Goal: Find specific page/section: Find specific page/section

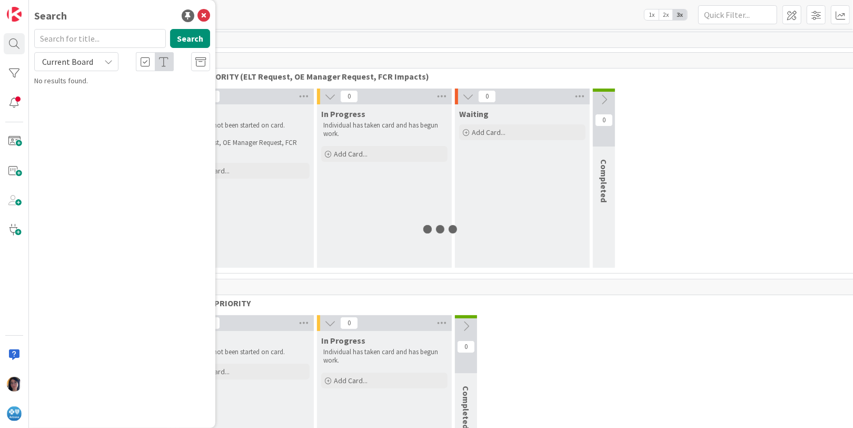
click at [68, 36] on input "text" at bounding box center [100, 38] width 132 height 19
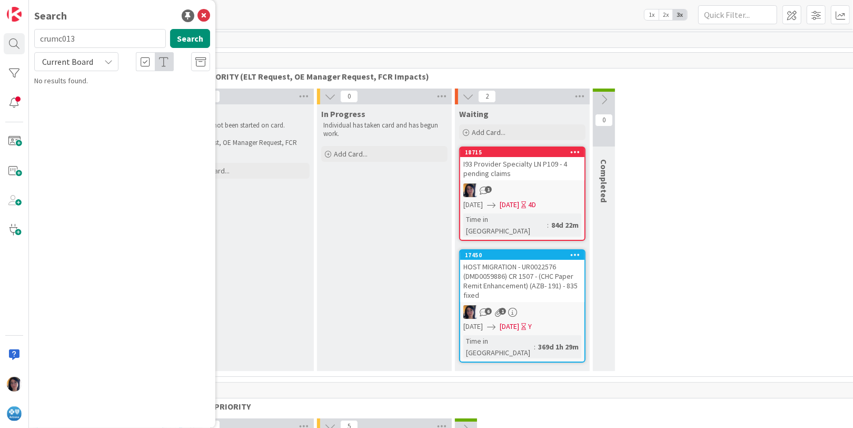
type input "crumc013"
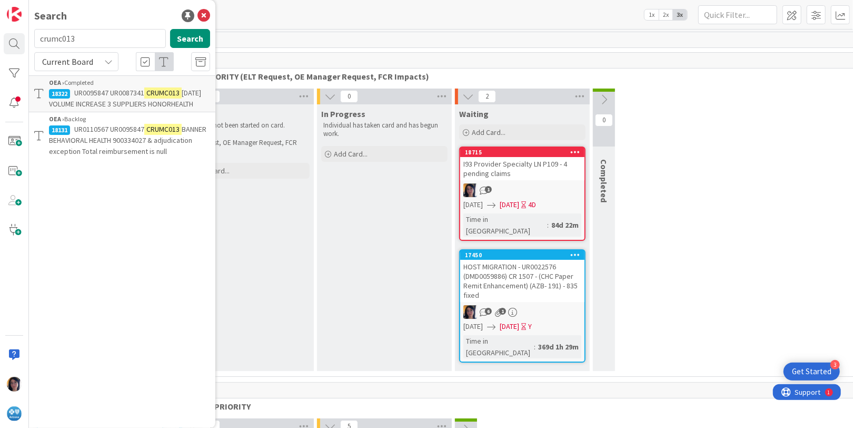
click at [83, 142] on span "BANNER BEHAVIORAL HEALTH 900334027 & adjudication exception Total reimbursement…" at bounding box center [127, 140] width 157 height 32
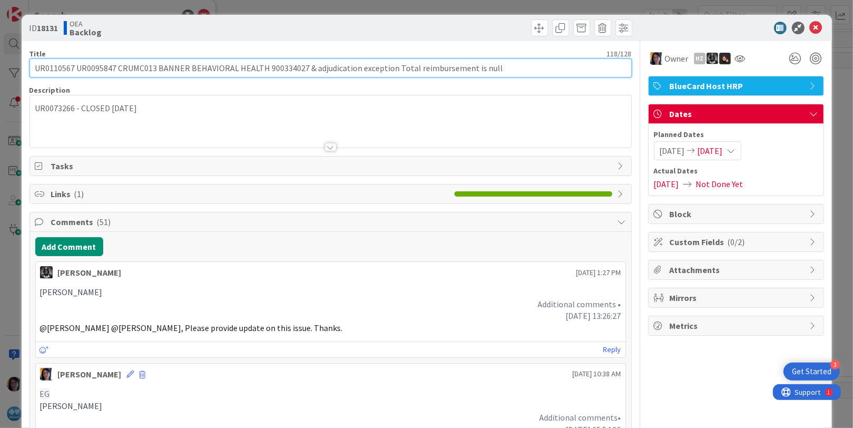
click at [54, 68] on input "UR0110567 UR0095847 CRUMC013 BANNER BEHAVIORAL HEALTH 900334027 & adjudication …" at bounding box center [330, 67] width 603 height 19
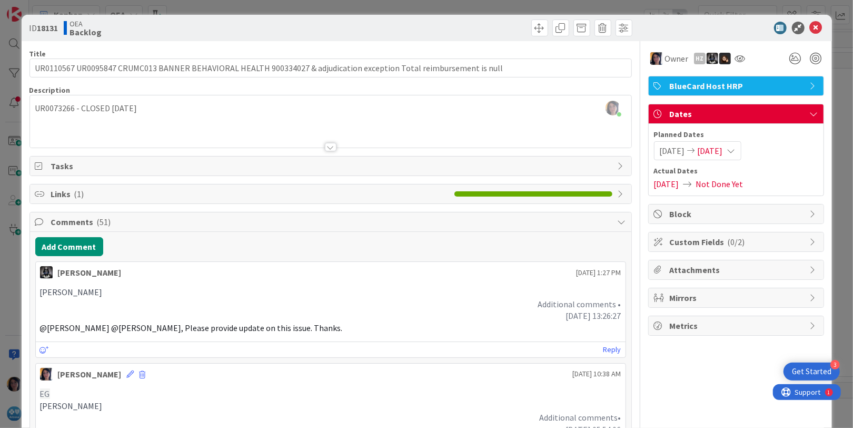
click at [810, 27] on icon at bounding box center [816, 28] width 13 height 13
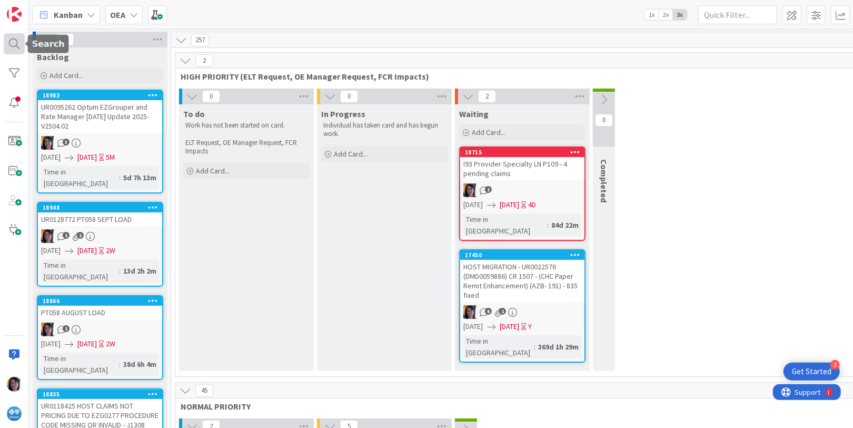
click at [19, 43] on div at bounding box center [14, 43] width 21 height 21
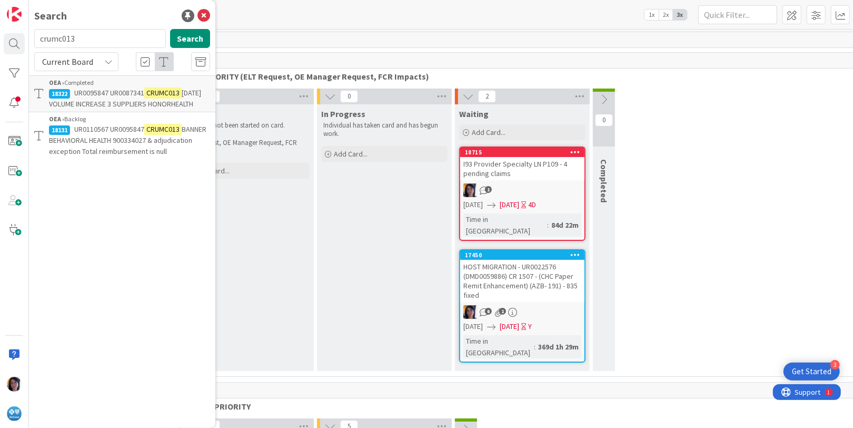
click at [57, 35] on input "crumc013" at bounding box center [100, 38] width 132 height 19
type input "UR0095847"
click at [130, 136] on span "CRUMC013 BANNER BEHAVIORAL HEALTH 900334027 & adjudication exception Total reim…" at bounding box center [127, 140] width 157 height 32
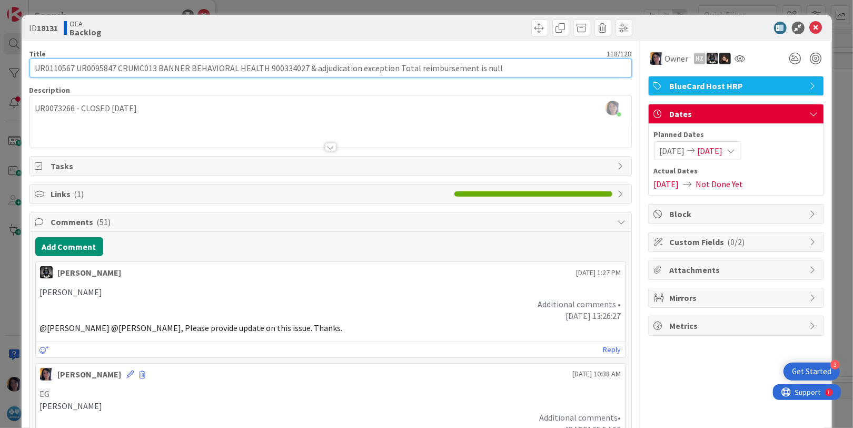
click at [101, 64] on input "UR0110567 UR0095847 CRUMC013 BANNER BEHAVIORAL HEALTH 900334027 & adjudication …" at bounding box center [330, 67] width 603 height 19
click at [54, 68] on input "UR0110567 UR0095847 CRUMC013 BANNER BEHAVIORAL HEALTH 900334027 & adjudication …" at bounding box center [330, 67] width 603 height 19
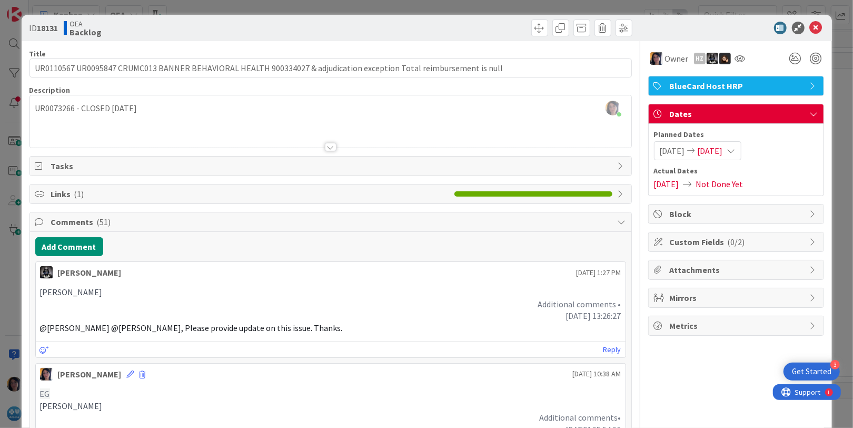
drag, startPoint x: 665, startPoint y: 16, endPoint x: 716, endPoint y: 26, distance: 52.0
click at [666, 17] on div "ID 18131 OEA Backlog" at bounding box center [427, 28] width 811 height 26
drag, startPoint x: 672, startPoint y: 27, endPoint x: 742, endPoint y: 31, distance: 70.7
click at [675, 28] on div at bounding box center [731, 28] width 186 height 13
click at [810, 27] on icon at bounding box center [816, 28] width 13 height 13
